Goal: Information Seeking & Learning: Check status

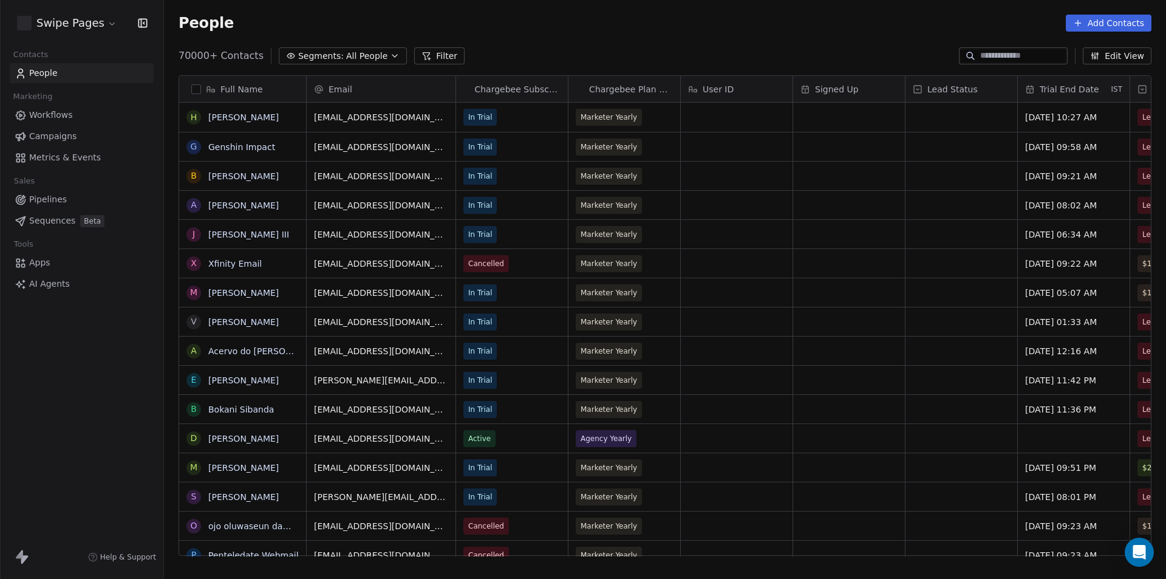
scroll to position [500, 993]
click at [86, 413] on div "Swipe Pages Contacts People Marketing Workflows Campaigns Metrics & Events Sale…" at bounding box center [81, 289] width 163 height 579
click at [80, 152] on span "Metrics & Events" at bounding box center [65, 157] width 72 height 13
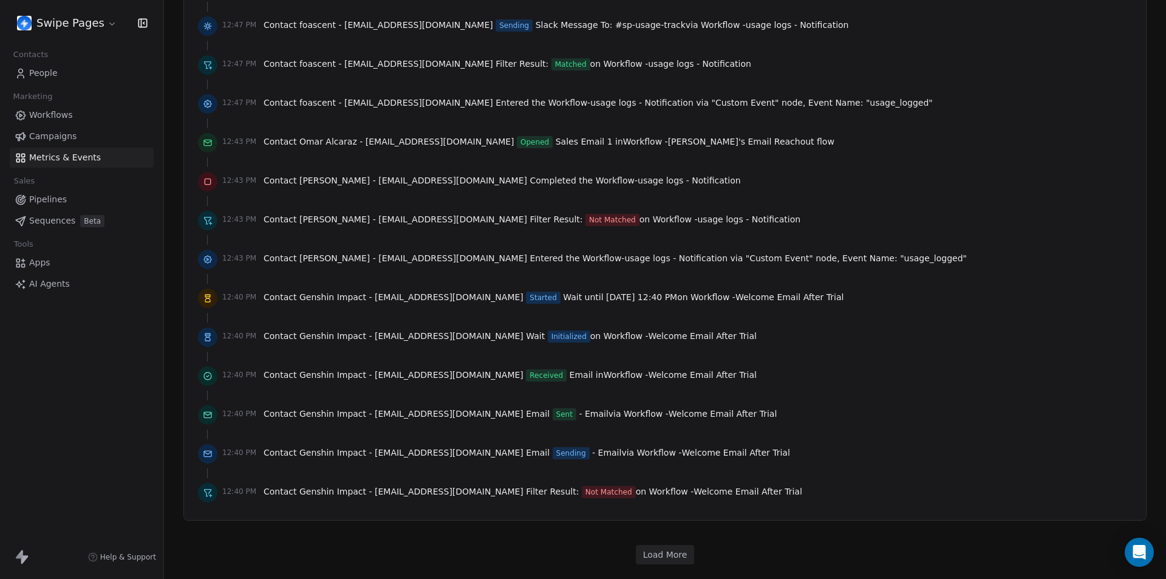
scroll to position [2014, 0]
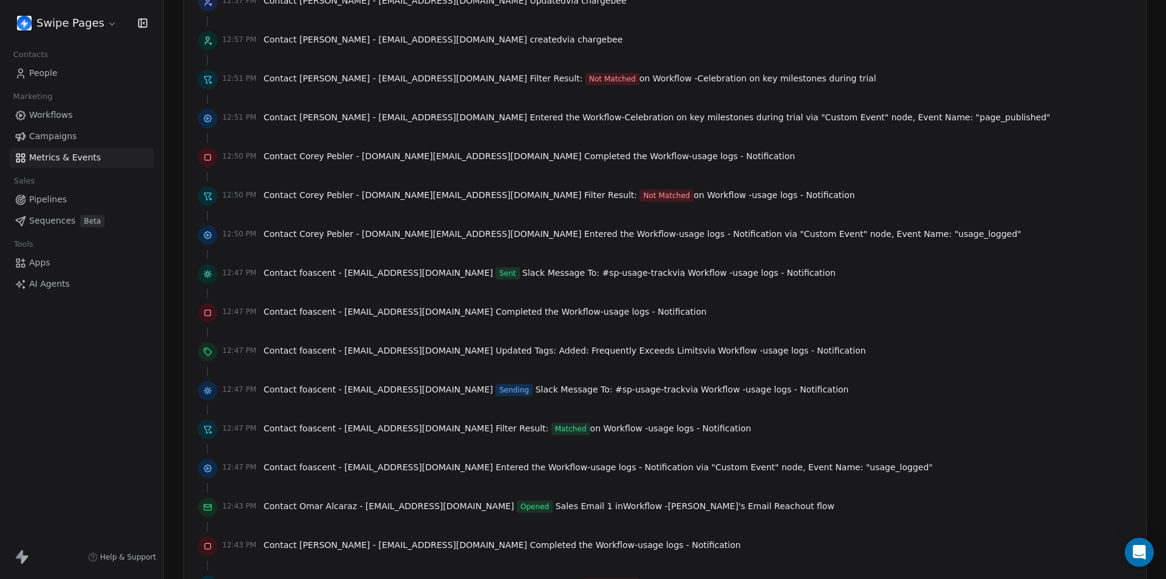
click at [63, 132] on span "Campaigns" at bounding box center [52, 136] width 47 height 13
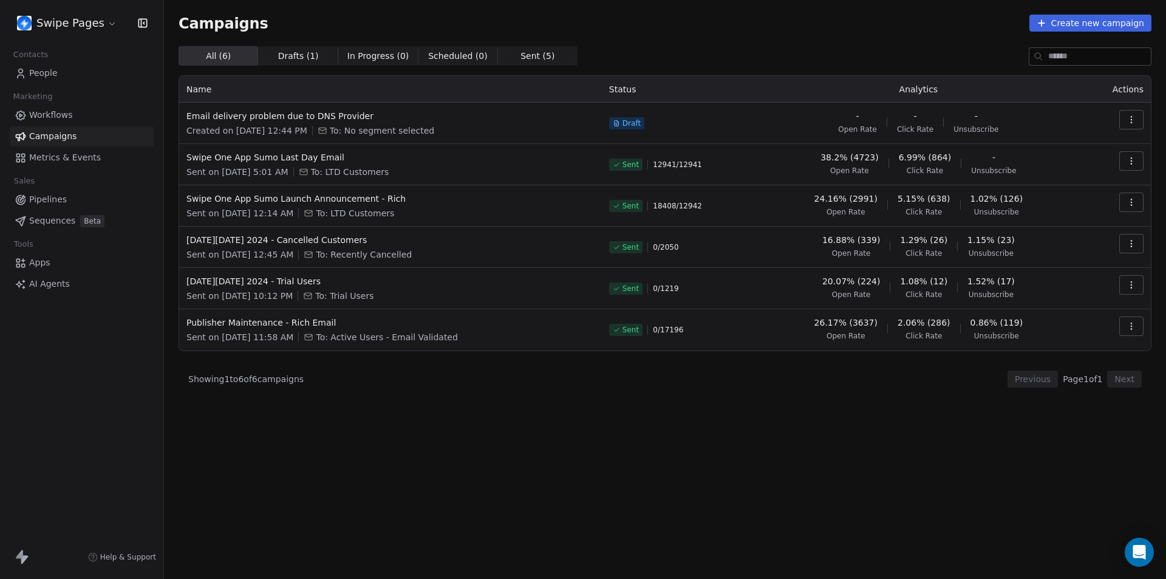
click at [1135, 120] on icon "button" at bounding box center [1132, 120] width 10 height 10
drag, startPoint x: 917, startPoint y: 499, endPoint x: 934, endPoint y: 461, distance: 41.6
click at [917, 498] on html "Swipe Pages Contacts People Marketing Workflows Campaigns Metrics & Events Sale…" at bounding box center [583, 289] width 1166 height 579
click at [1134, 163] on icon "button" at bounding box center [1132, 161] width 10 height 10
click at [1061, 205] on span "View Analytics" at bounding box center [1070, 207] width 70 height 15
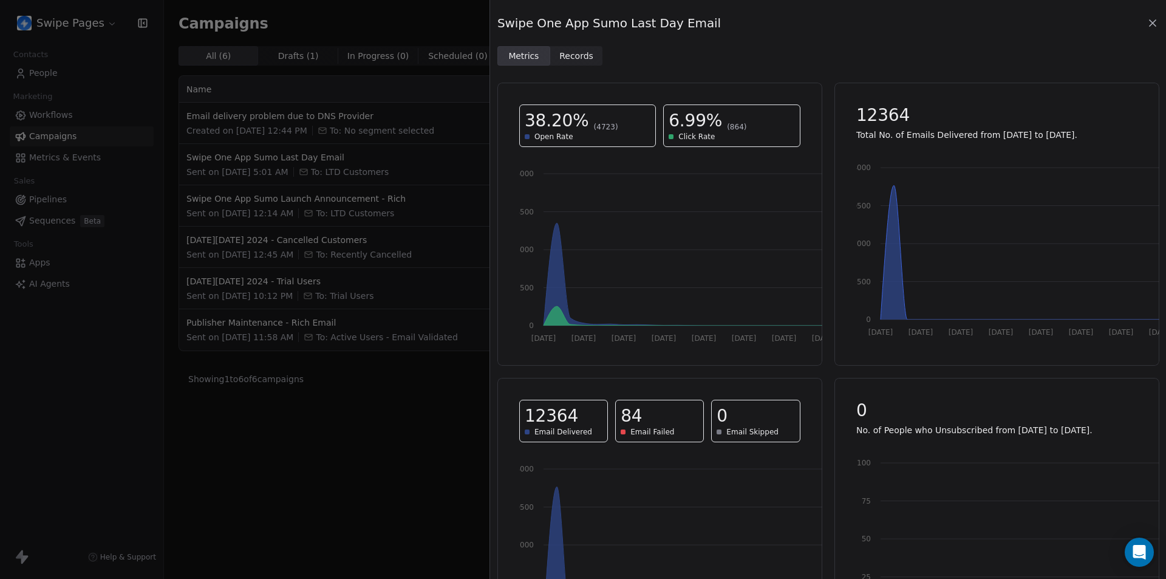
click at [567, 53] on span "Records" at bounding box center [577, 56] width 34 height 13
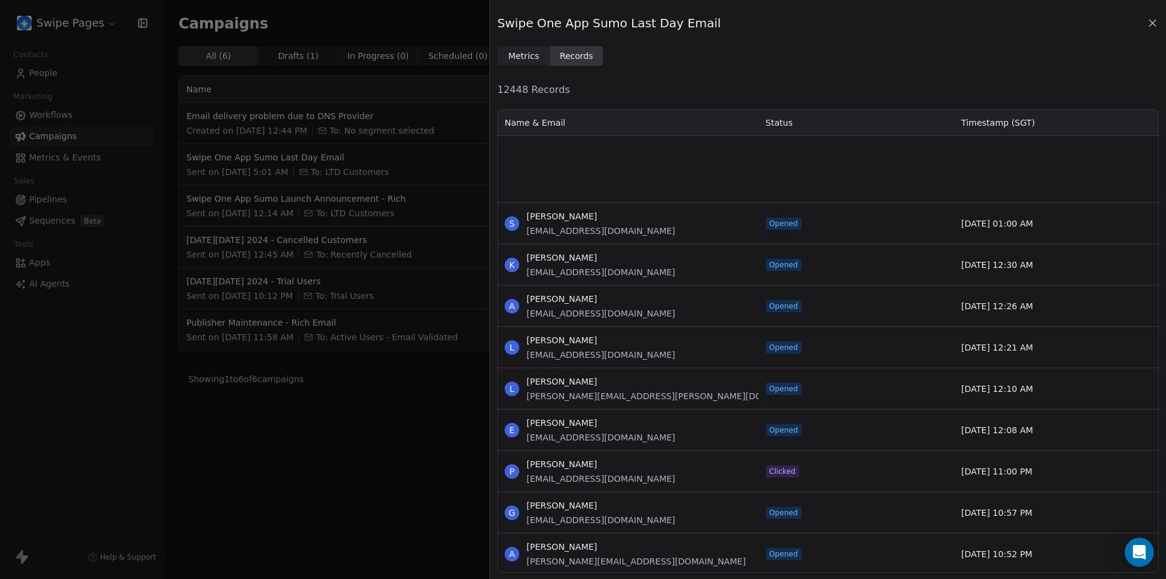
scroll to position [14324, 0]
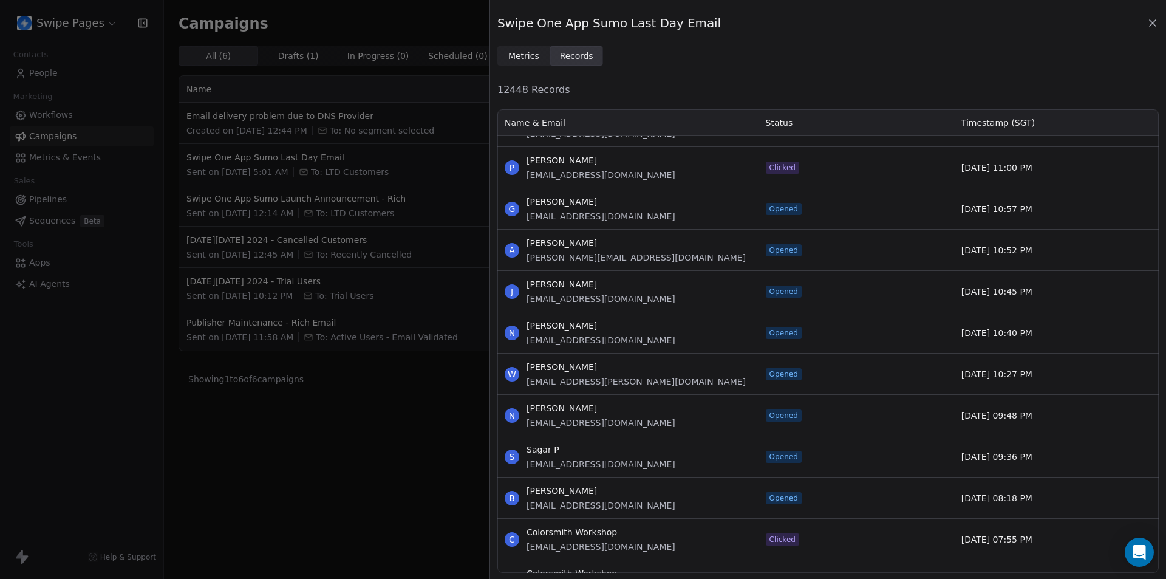
click at [731, 43] on div "Swipe One App Sumo Last Day Email Metrics Metrics Records Records" at bounding box center [828, 33] width 676 height 66
click at [1148, 22] on icon at bounding box center [1153, 23] width 12 height 12
